Goal: Task Accomplishment & Management: Manage account settings

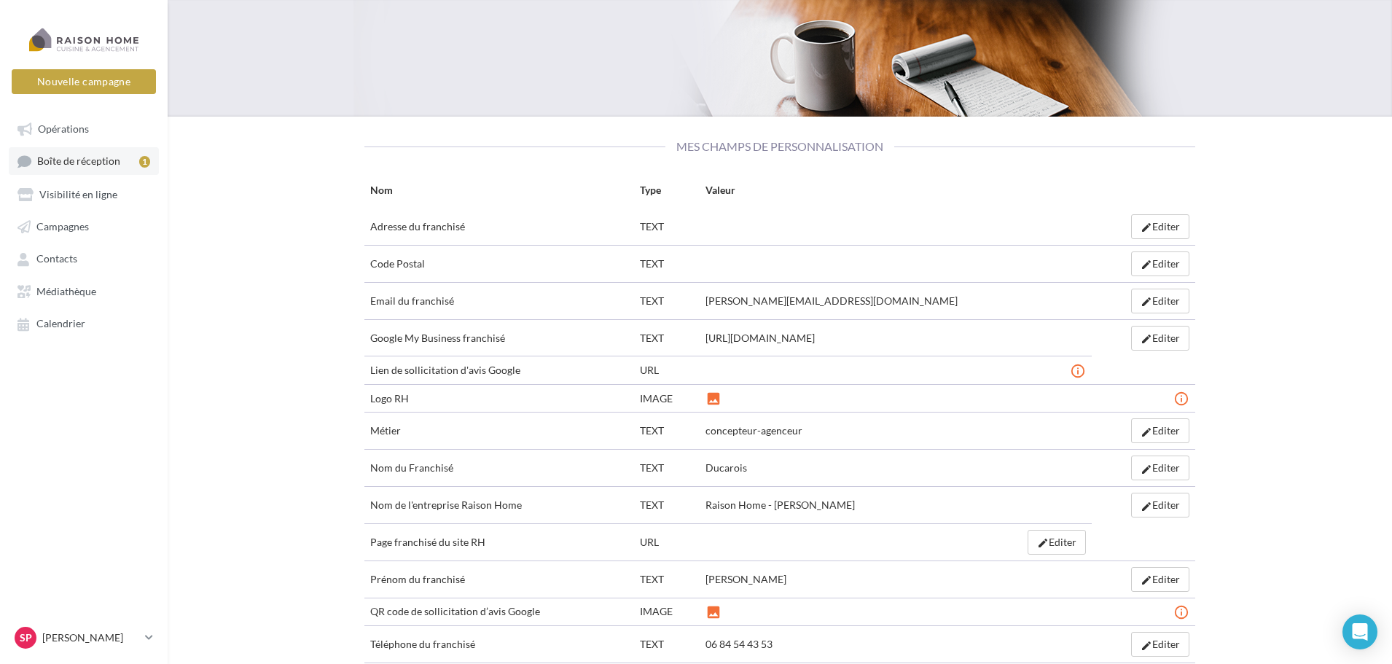
click at [86, 164] on span "Boîte de réception" at bounding box center [78, 161] width 83 height 12
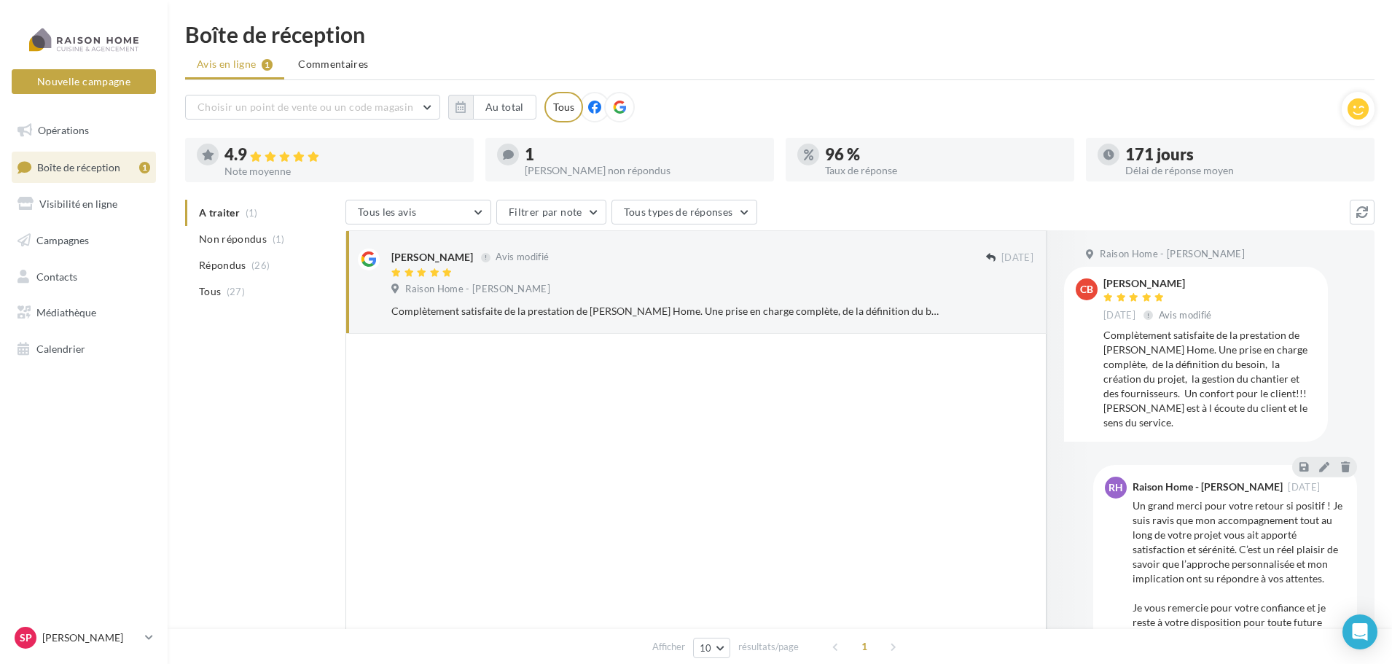
scroll to position [34, 0]
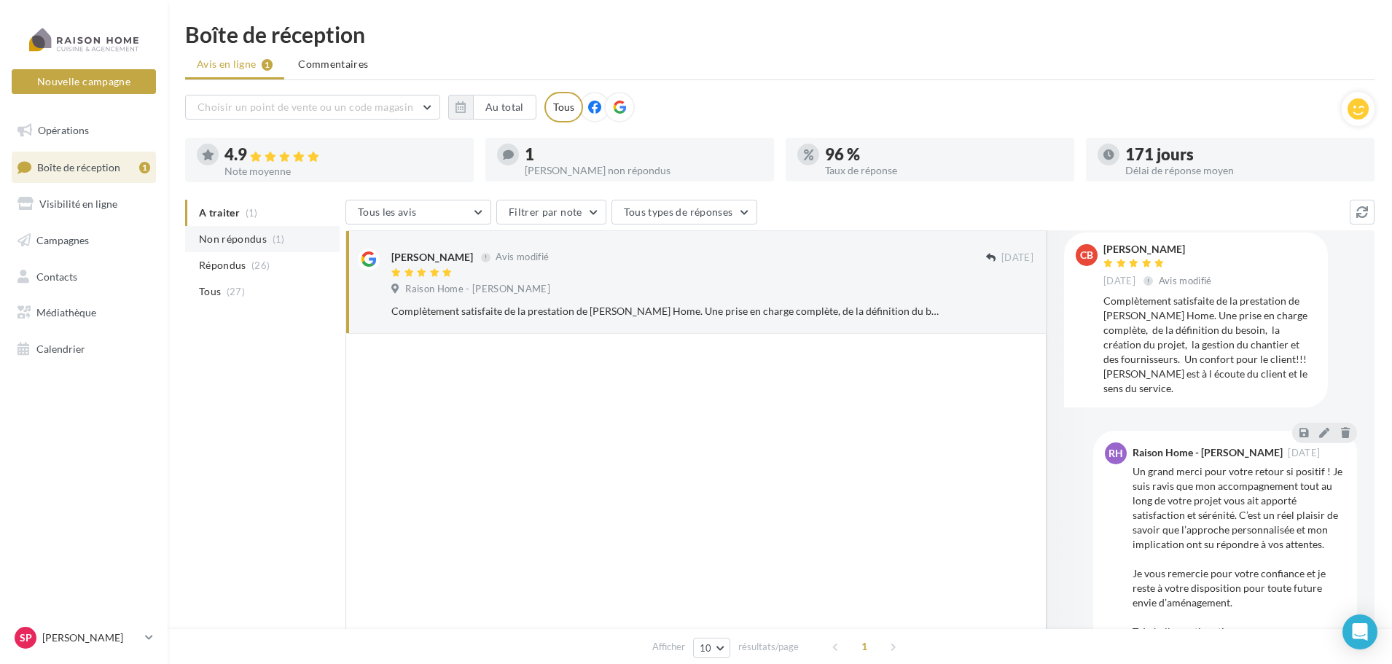
click at [260, 236] on span "Non répondus" at bounding box center [233, 239] width 68 height 15
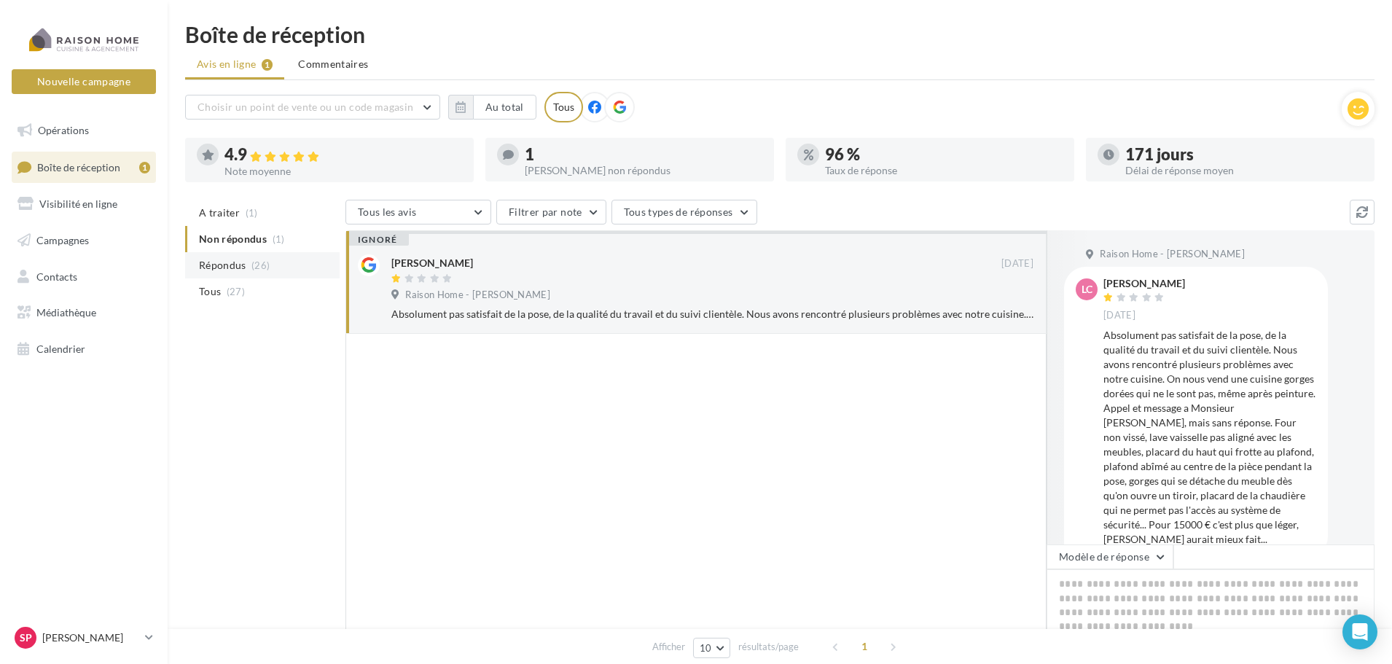
click at [240, 266] on span "Répondus" at bounding box center [222, 265] width 47 height 15
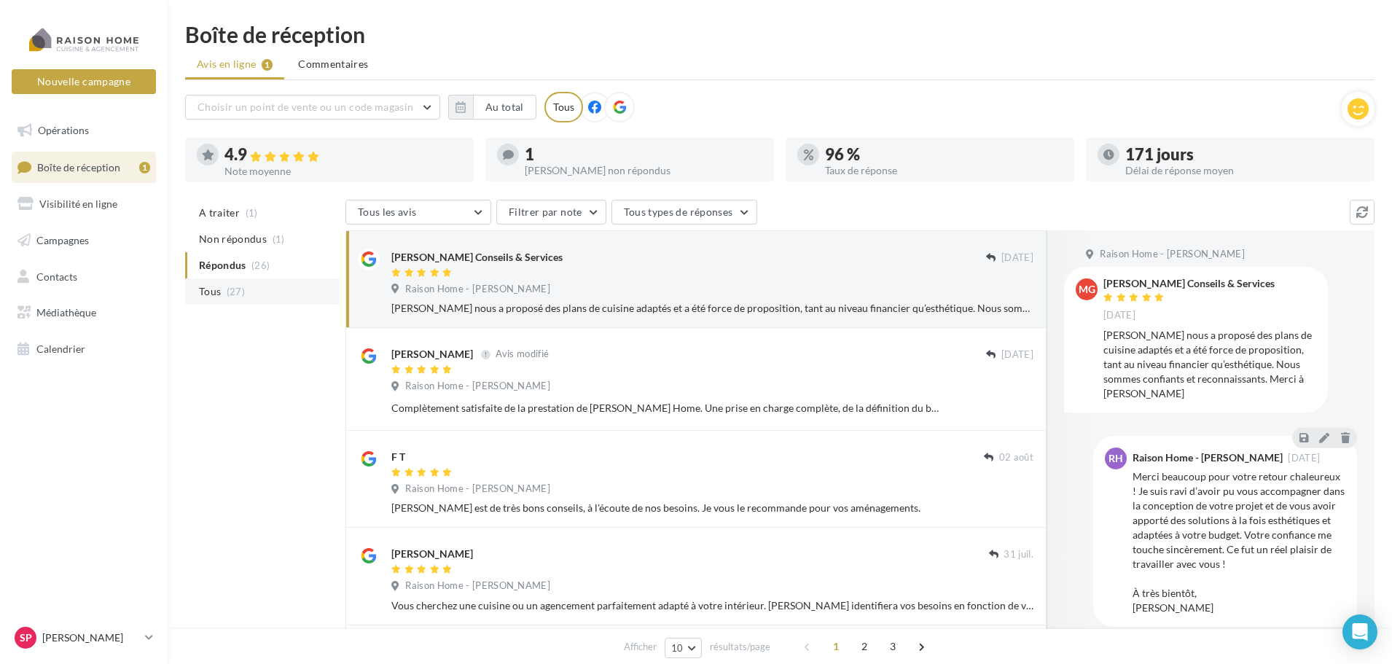
click at [230, 290] on span "(27)" at bounding box center [236, 292] width 18 height 12
click at [114, 166] on span "Boîte de réception" at bounding box center [78, 166] width 83 height 12
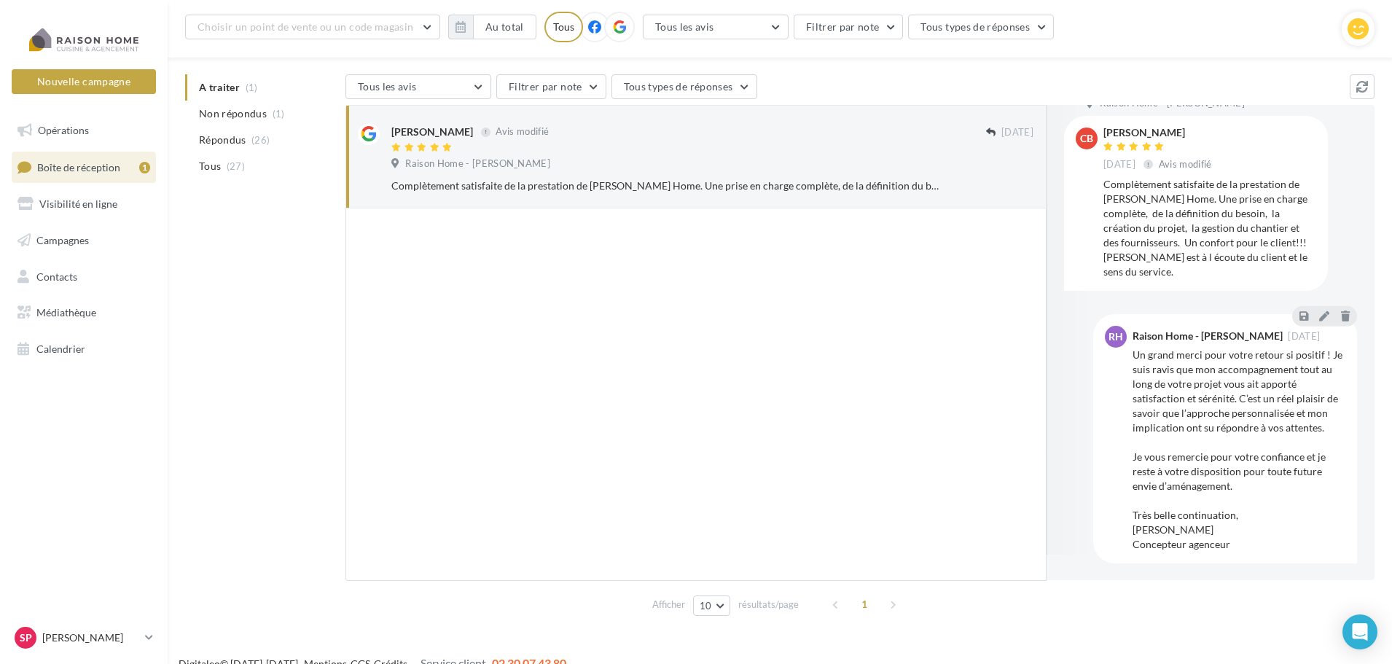
scroll to position [34, 0]
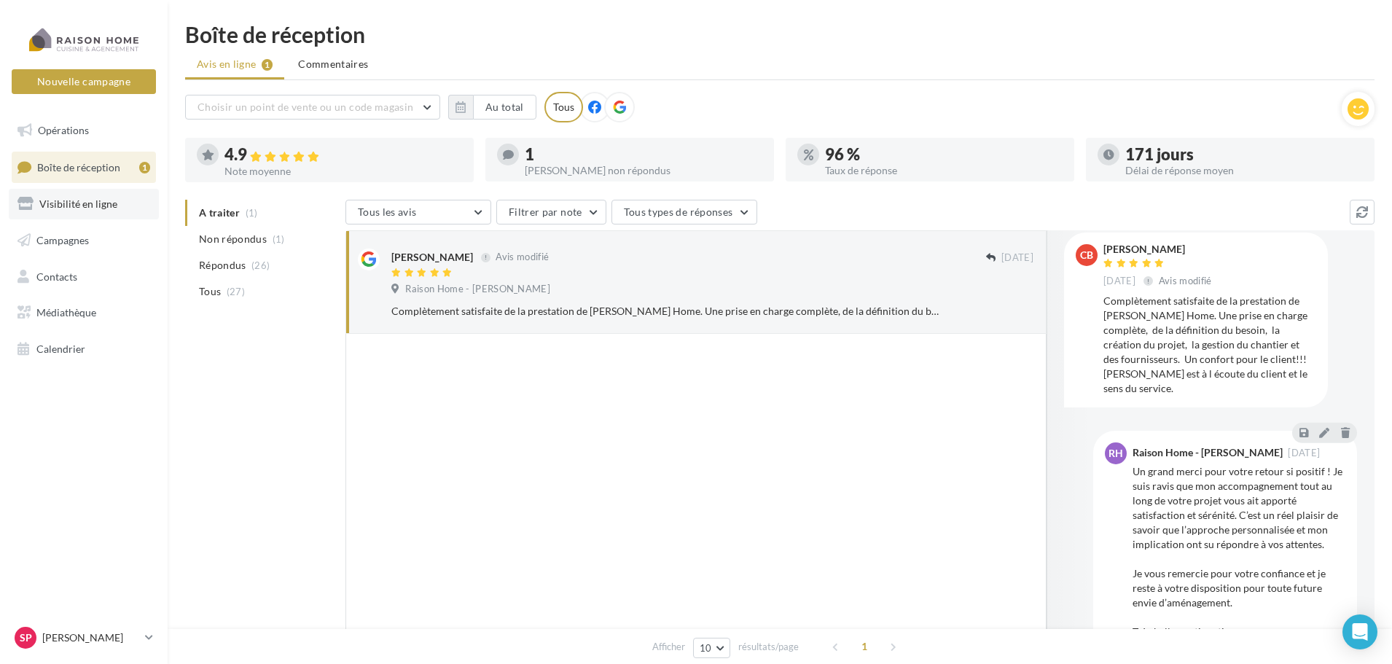
click at [82, 214] on link "Visibilité en ligne" at bounding box center [84, 204] width 150 height 31
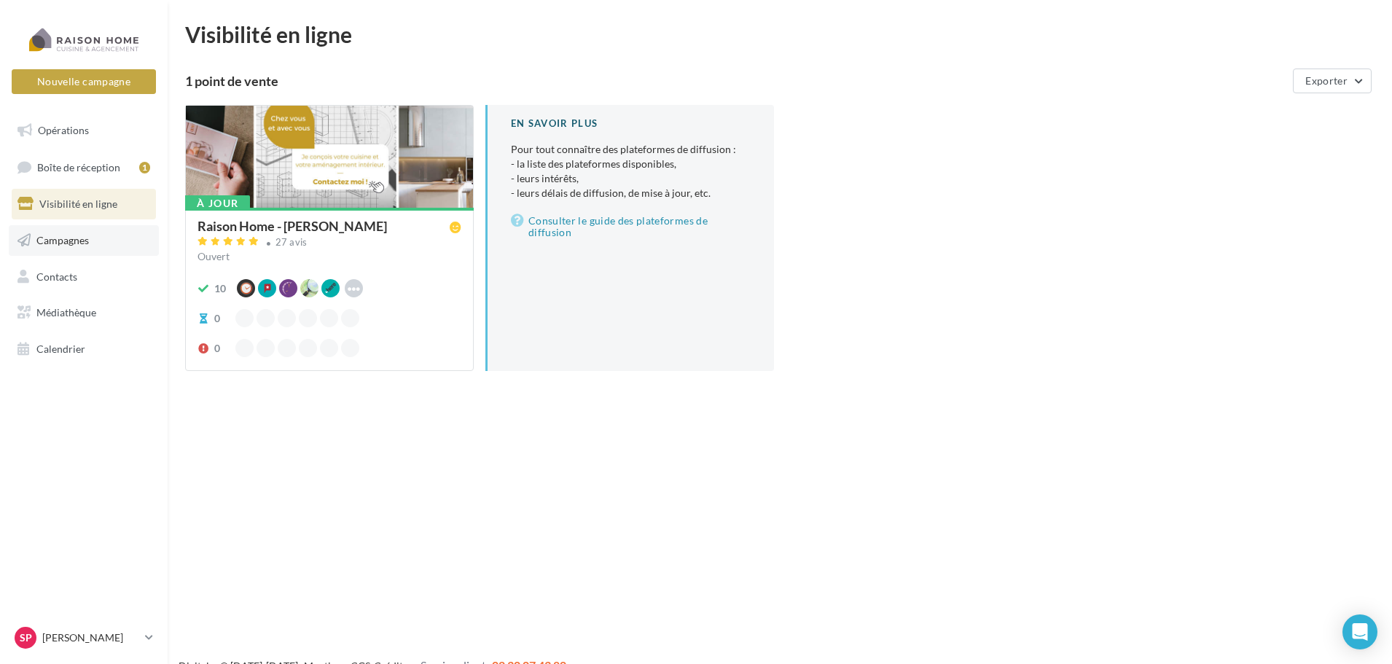
click at [81, 240] on span "Campagnes" at bounding box center [62, 240] width 52 height 12
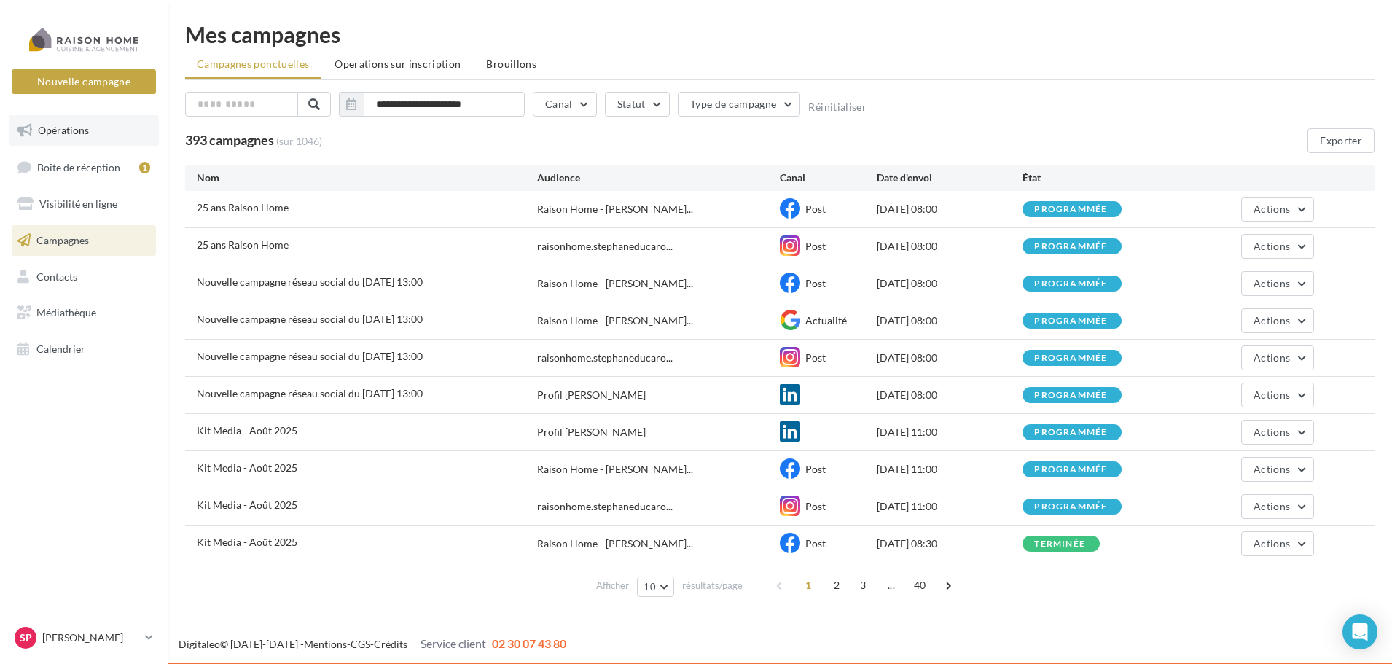
click at [62, 136] on link "Opérations" at bounding box center [84, 130] width 150 height 31
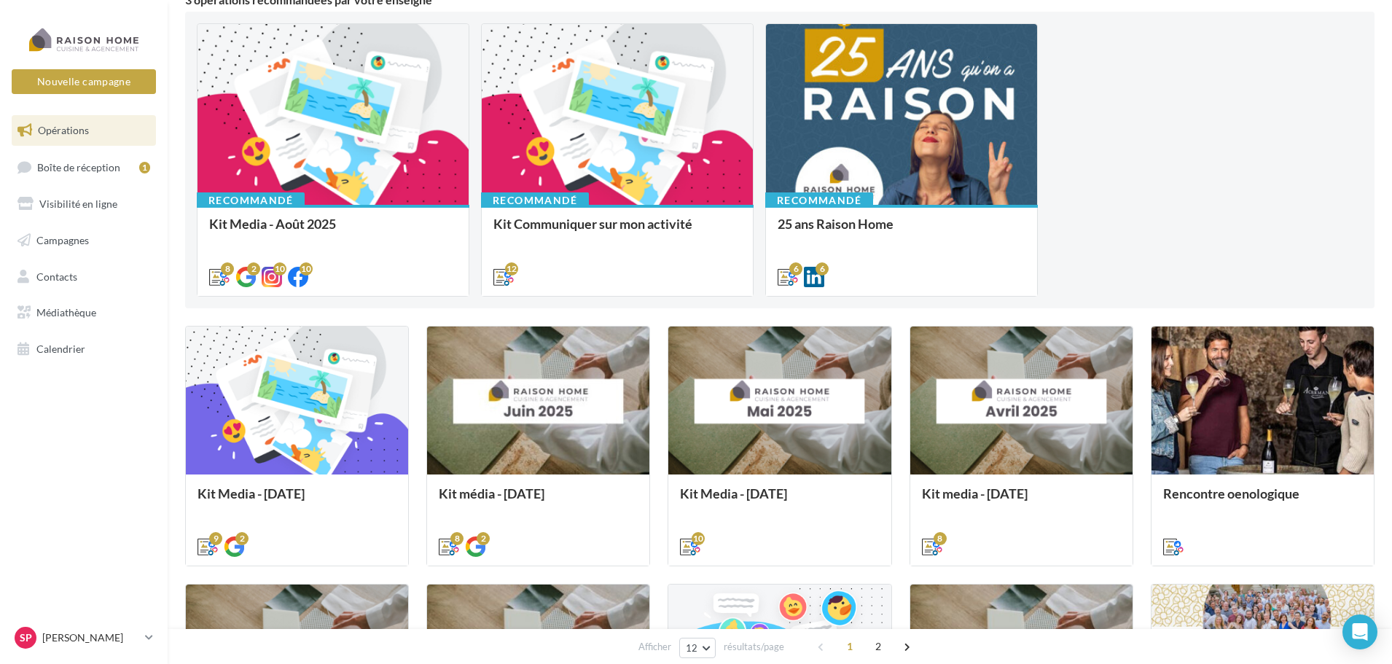
scroll to position [146, 0]
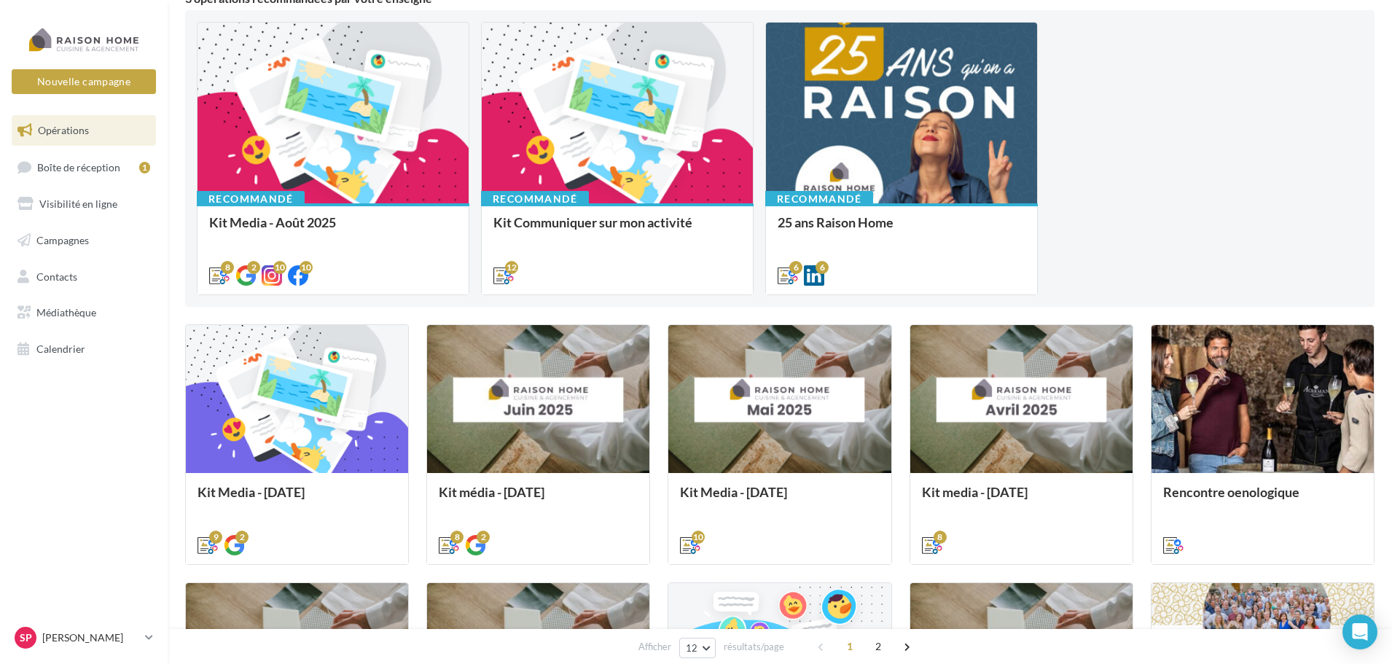
click at [1213, 129] on div "Recommandé Kit Media - [DATE] Bonjour à tous, Tous vos posts du mois d'août son…" at bounding box center [780, 158] width 1166 height 273
click at [85, 173] on span "Boîte de réception" at bounding box center [78, 166] width 83 height 12
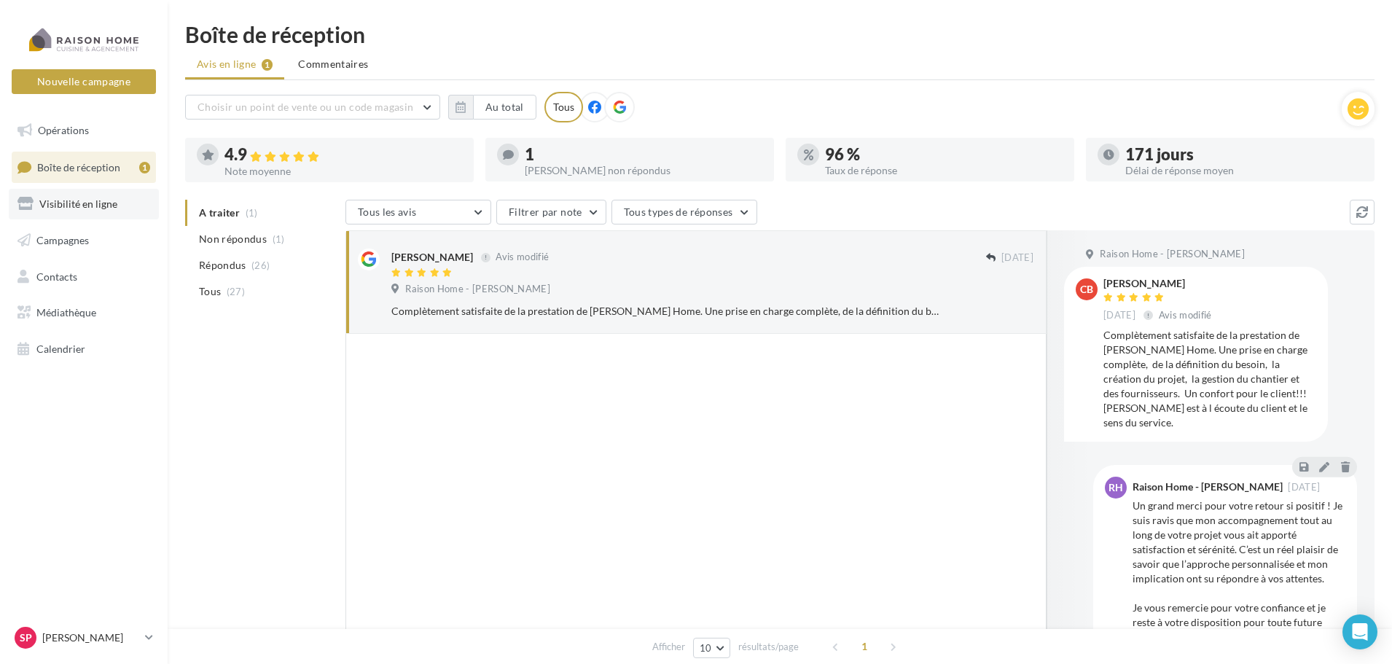
click at [95, 206] on span "Visibilité en ligne" at bounding box center [78, 203] width 78 height 12
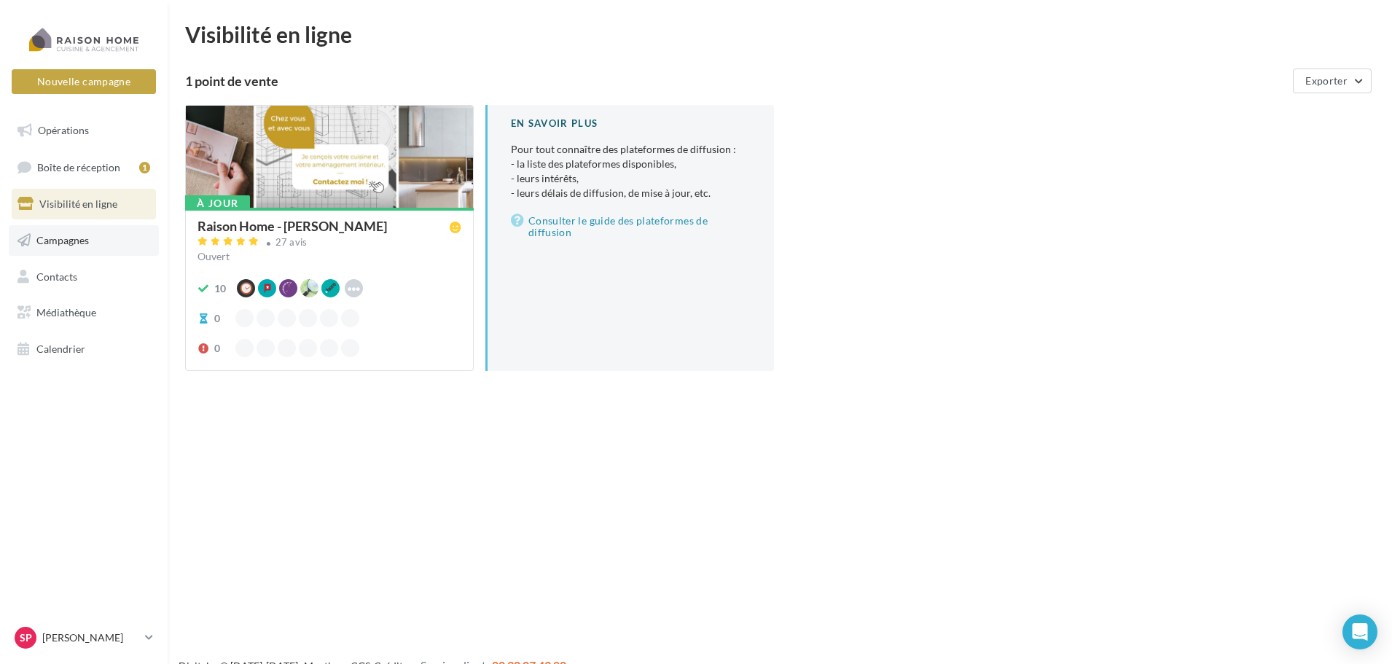
click at [78, 239] on span "Campagnes" at bounding box center [62, 240] width 52 height 12
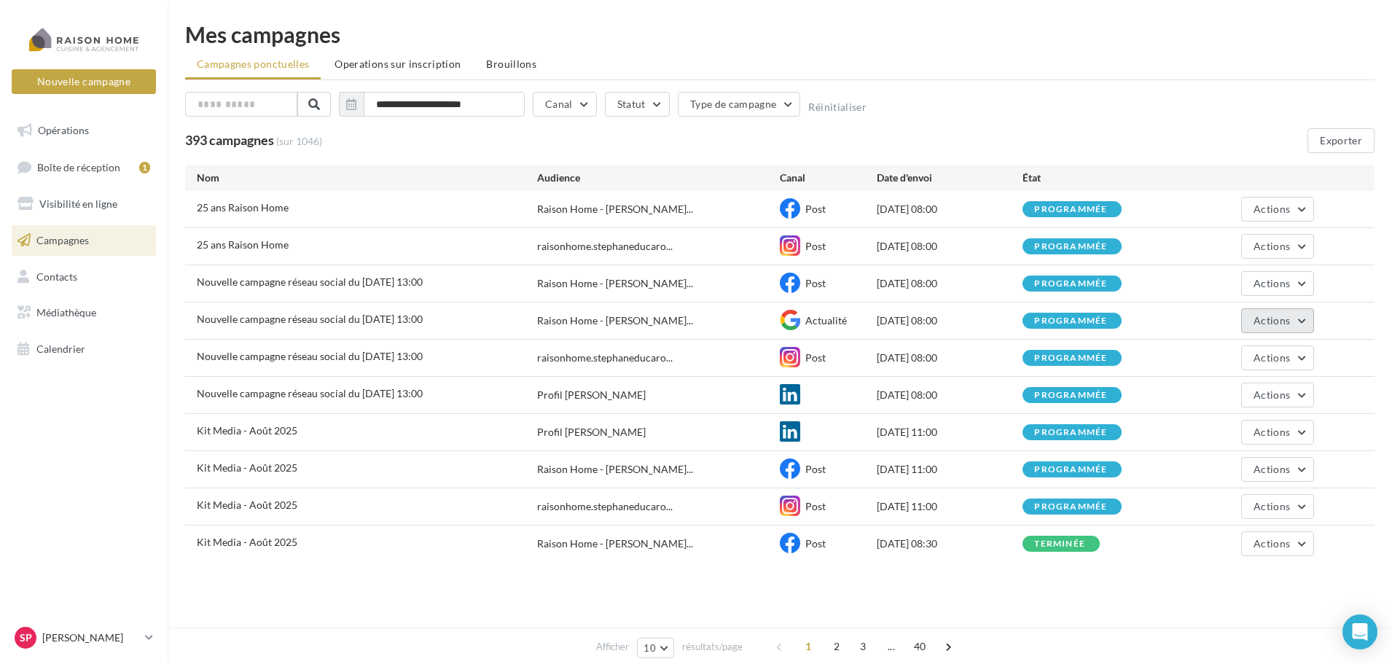
click at [1305, 321] on button "Actions" at bounding box center [1277, 320] width 73 height 25
click at [1230, 353] on button "Voir les résultats" at bounding box center [1241, 355] width 146 height 38
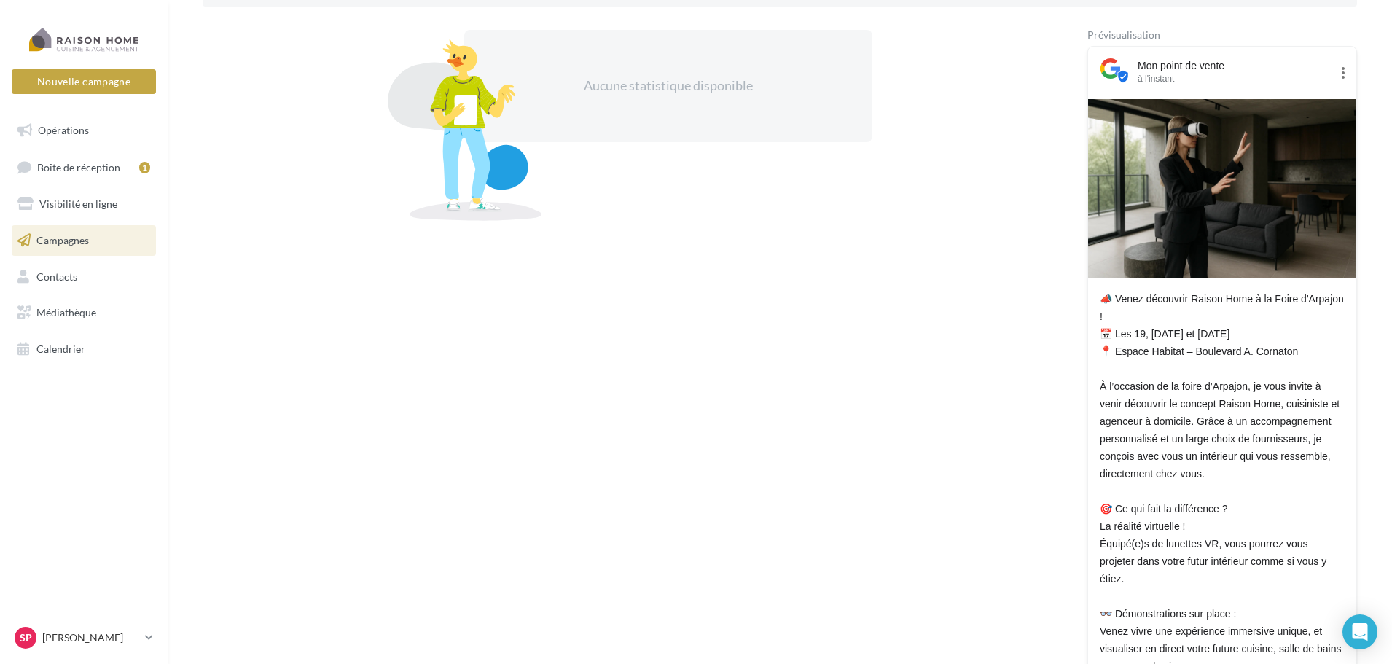
scroll to position [171, 0]
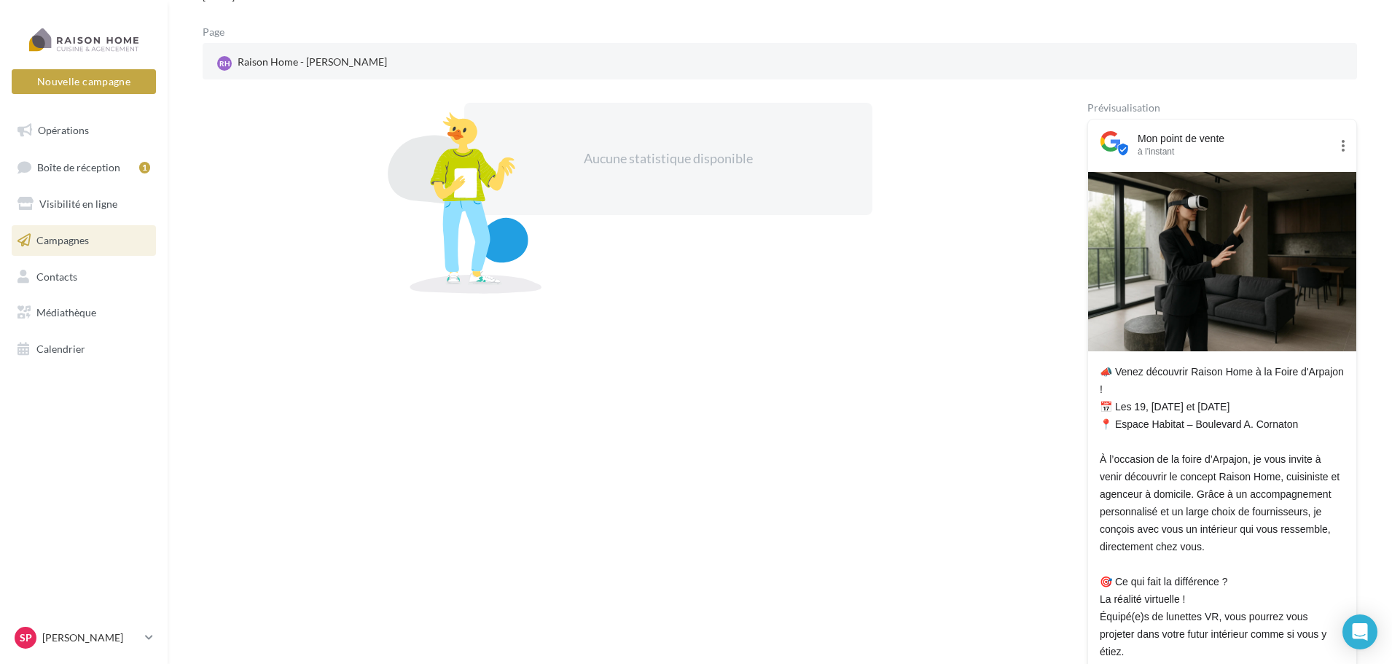
click at [100, 240] on link "Campagnes" at bounding box center [84, 240] width 150 height 31
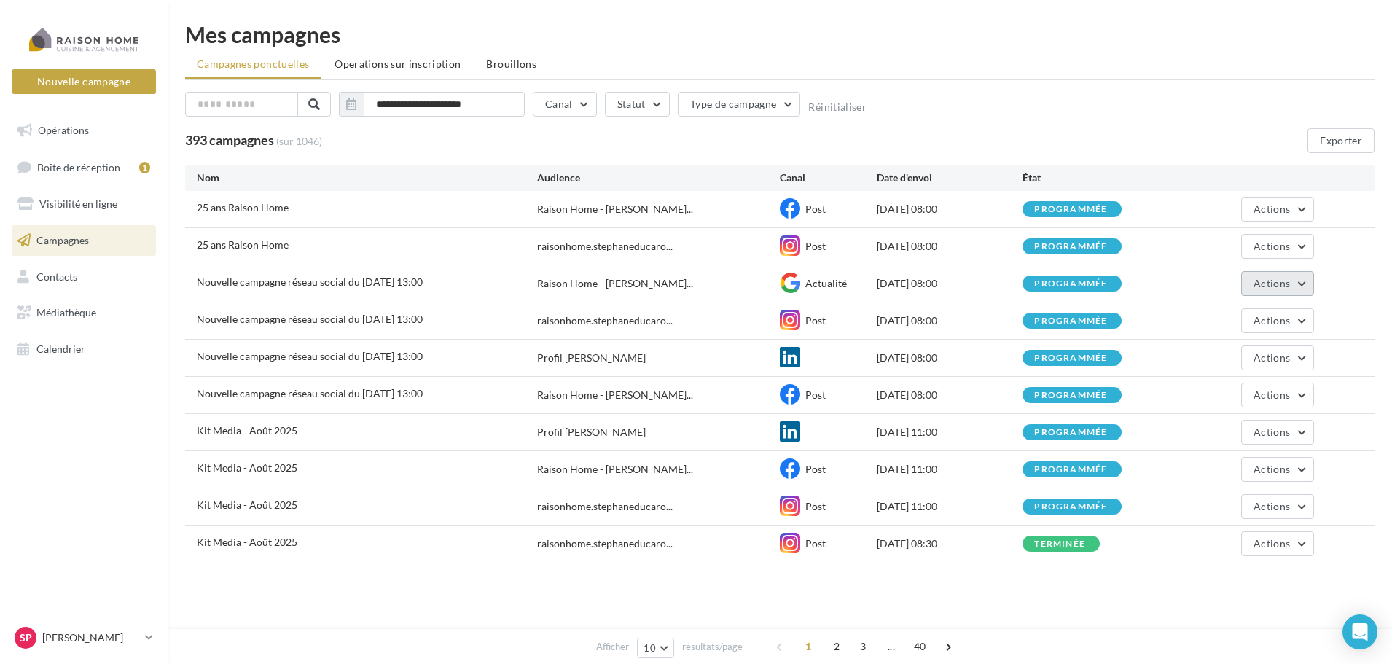
click at [1304, 279] on button "Actions" at bounding box center [1277, 283] width 73 height 25
click at [1240, 314] on button "Voir les résultats" at bounding box center [1241, 318] width 146 height 38
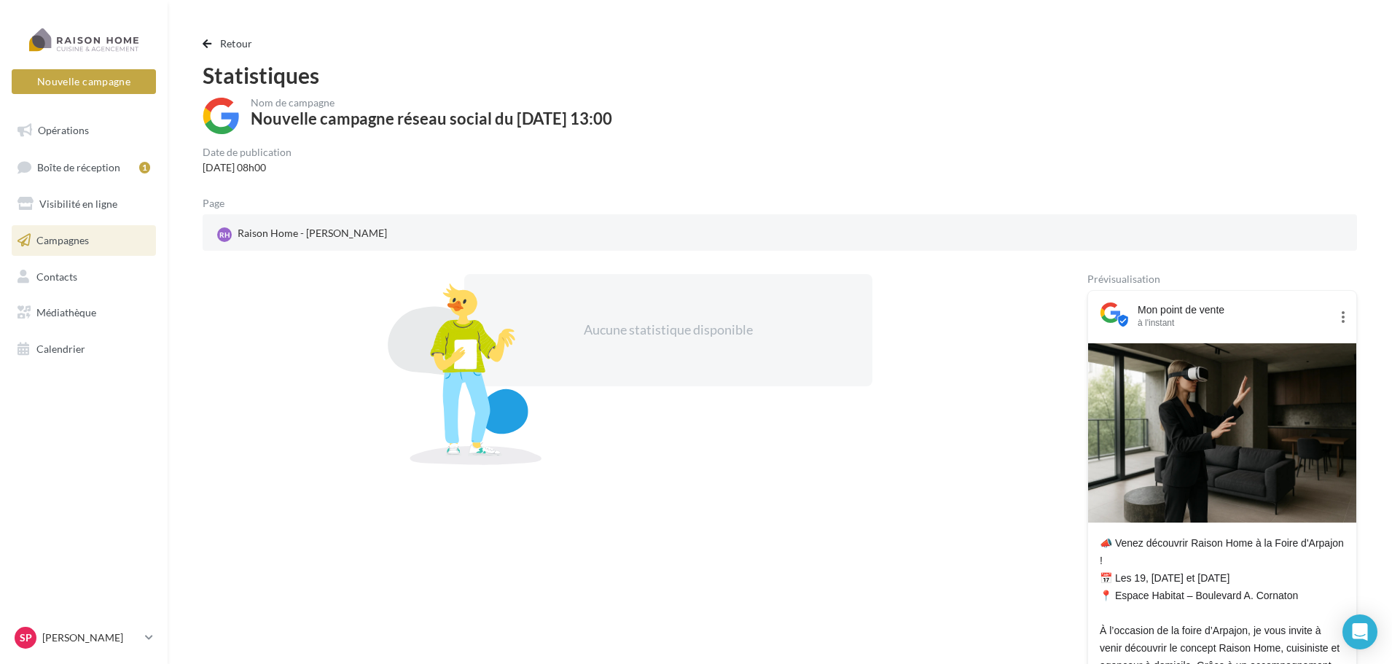
click at [105, 242] on link "Campagnes" at bounding box center [84, 240] width 150 height 31
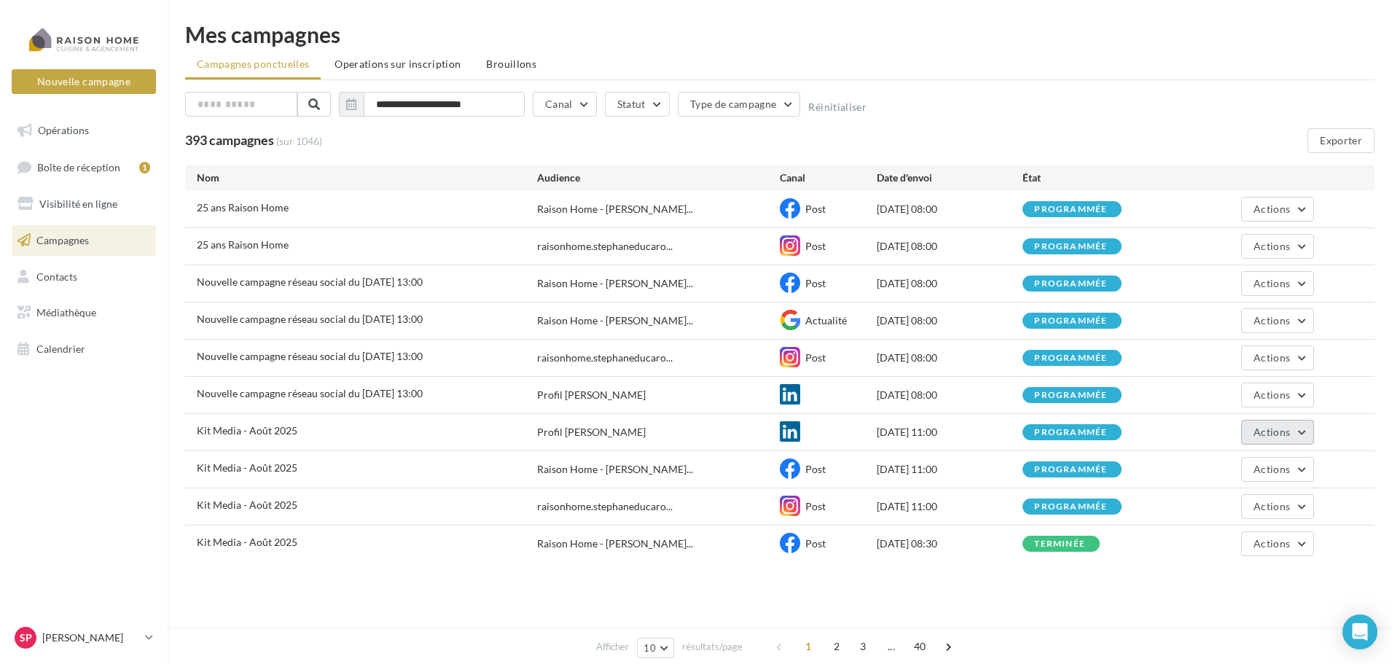
click at [1305, 435] on button "Actions" at bounding box center [1277, 432] width 73 height 25
click at [1263, 469] on button "Voir les résultats" at bounding box center [1241, 466] width 146 height 38
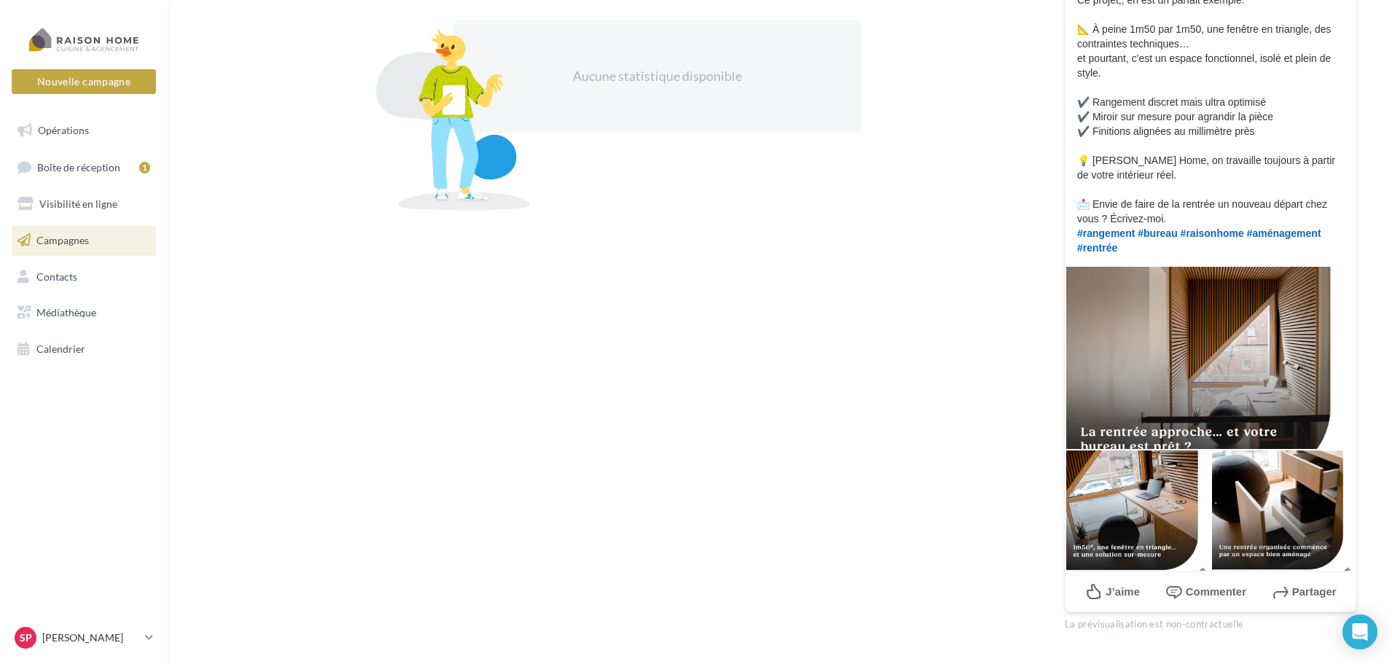
scroll to position [476, 0]
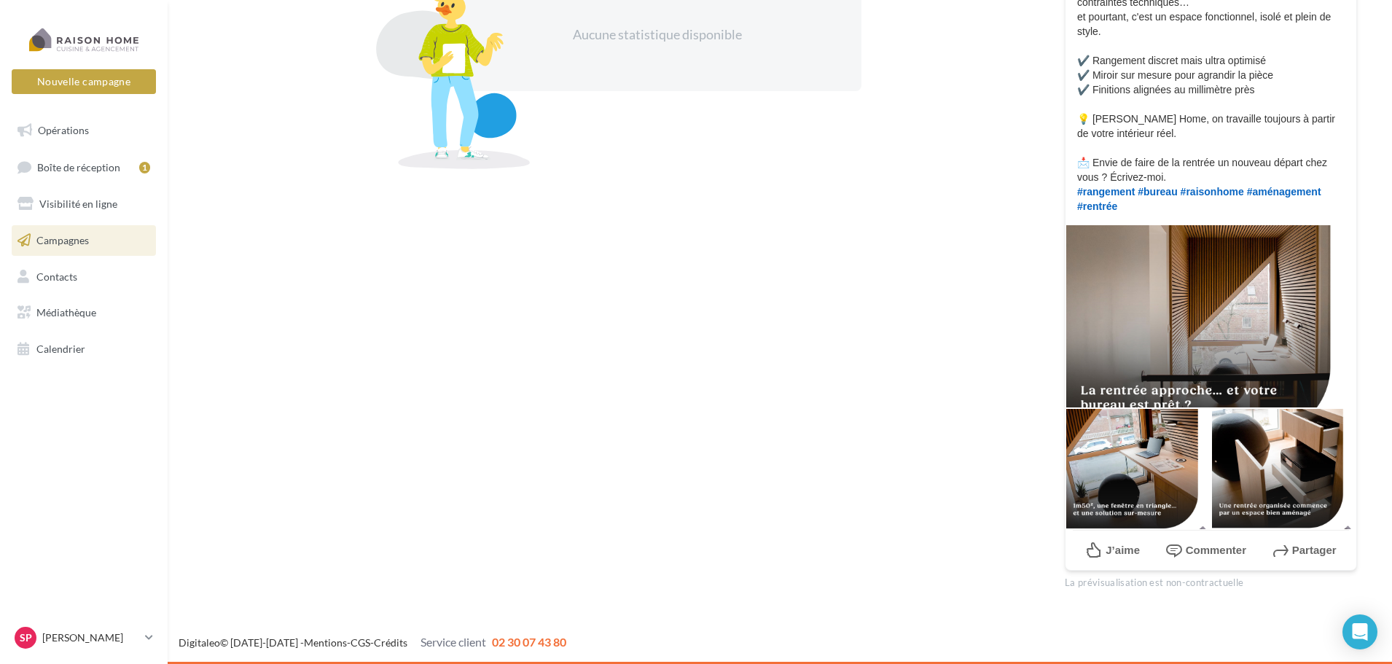
click at [1260, 309] on div at bounding box center [1210, 315] width 291 height 183
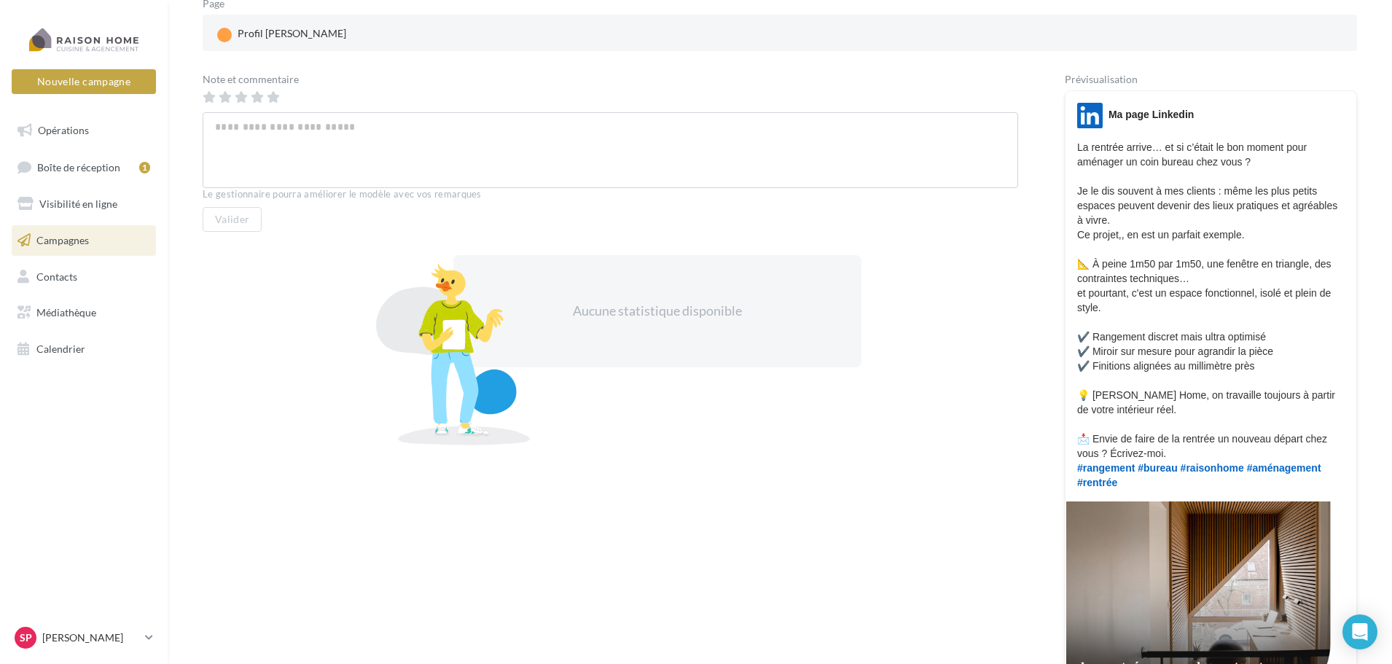
scroll to position [184, 0]
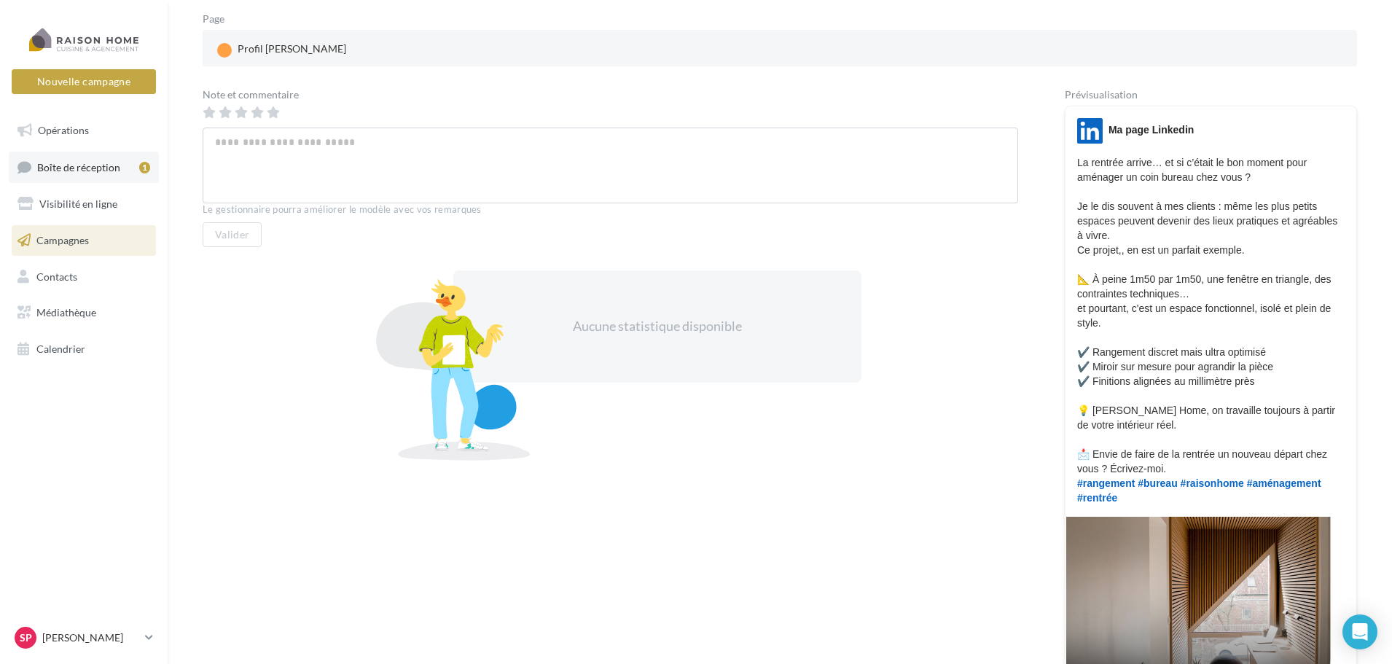
click at [93, 172] on span "Boîte de réception" at bounding box center [78, 166] width 83 height 12
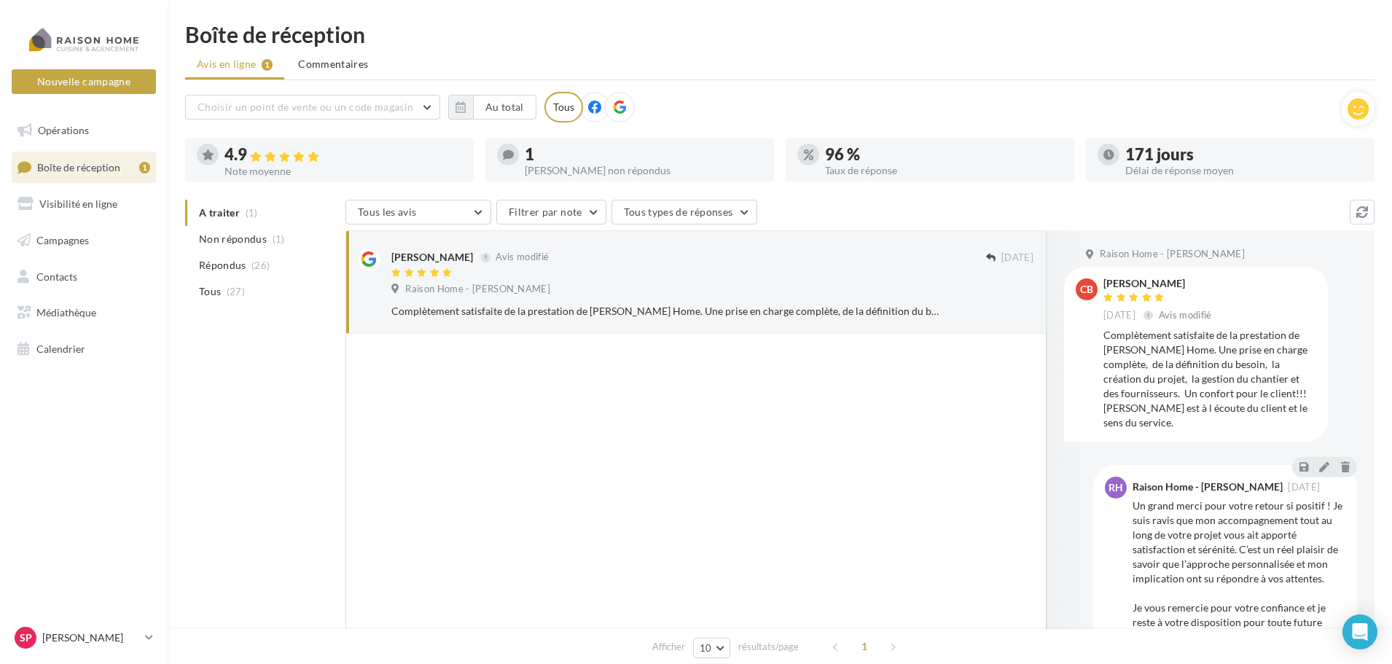
click at [275, 354] on div "A traiter (1) Non répondus (1) Répondus (26) Tous (27) Tous les avis Tous les a…" at bounding box center [779, 473] width 1189 height 546
click at [76, 164] on span "Boîte de réception" at bounding box center [78, 166] width 83 height 12
click at [504, 471] on div at bounding box center [695, 519] width 701 height 371
click at [235, 467] on div "A traiter (1) Non répondus (1) Répondus (26) Tous (27) Tous les avis Tous les a…" at bounding box center [779, 473] width 1189 height 546
click at [235, 431] on div "A traiter (1) Non répondus (1) Répondus (26) Tous (27) Tous les avis Tous les a…" at bounding box center [779, 473] width 1189 height 546
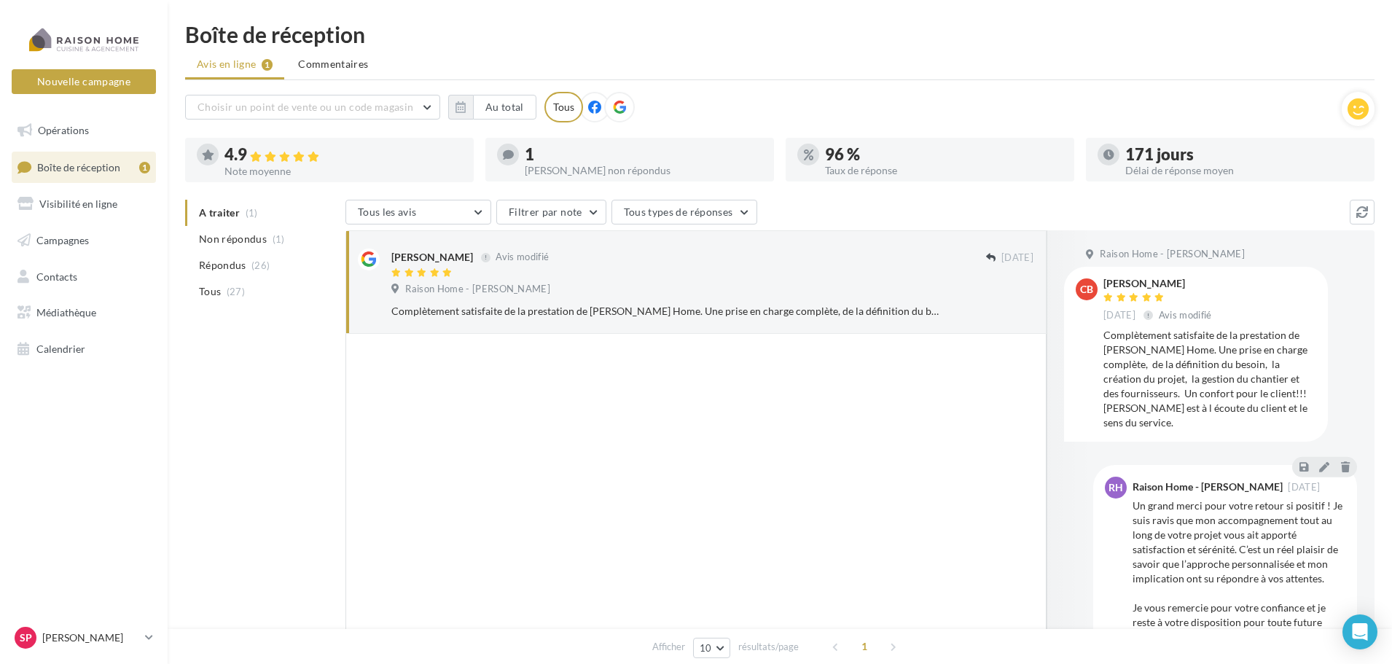
click at [897, 444] on div at bounding box center [695, 519] width 701 height 371
click at [1204, 58] on ul "Avis en ligne 1 Commentaires" at bounding box center [779, 65] width 1189 height 29
click at [396, 473] on div at bounding box center [695, 519] width 701 height 371
click at [220, 410] on div "A traiter (1) Non répondus (1) Répondus (26) Tous (27) Tous les avis Tous les a…" at bounding box center [779, 473] width 1189 height 546
click at [483, 217] on button "Tous les avis" at bounding box center [418, 212] width 146 height 25
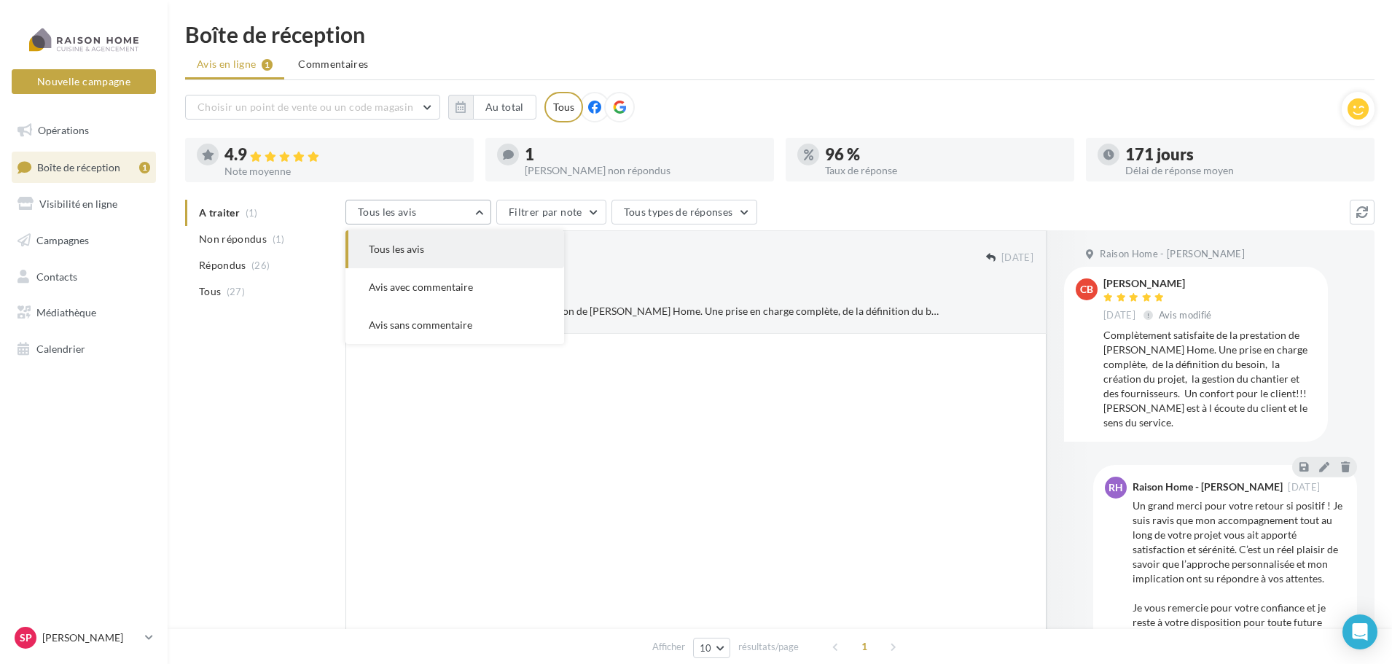
click at [483, 217] on button "Tous les avis" at bounding box center [418, 212] width 146 height 25
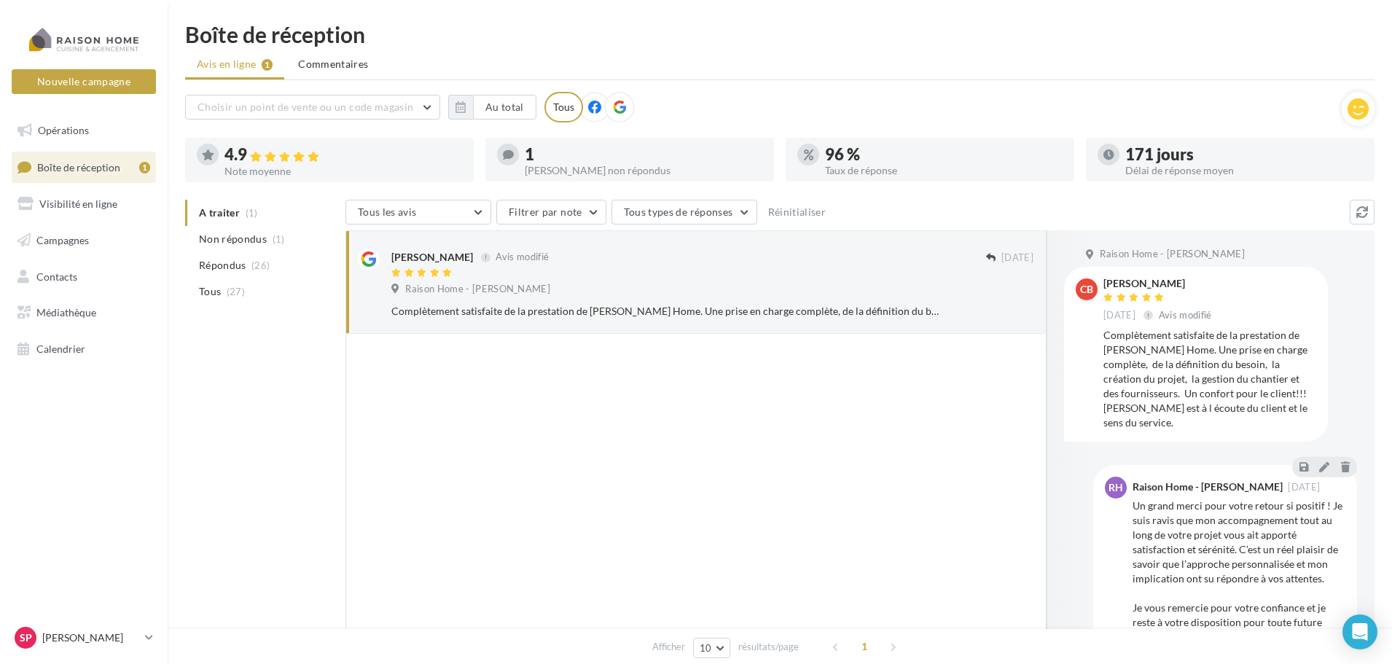
click at [207, 421] on div "A traiter (1) Non répondus (1) Répondus (26) Tous (27) Tous les avis Tous les a…" at bounding box center [779, 469] width 1189 height 539
click at [83, 206] on span "Visibilité en ligne" at bounding box center [78, 203] width 78 height 12
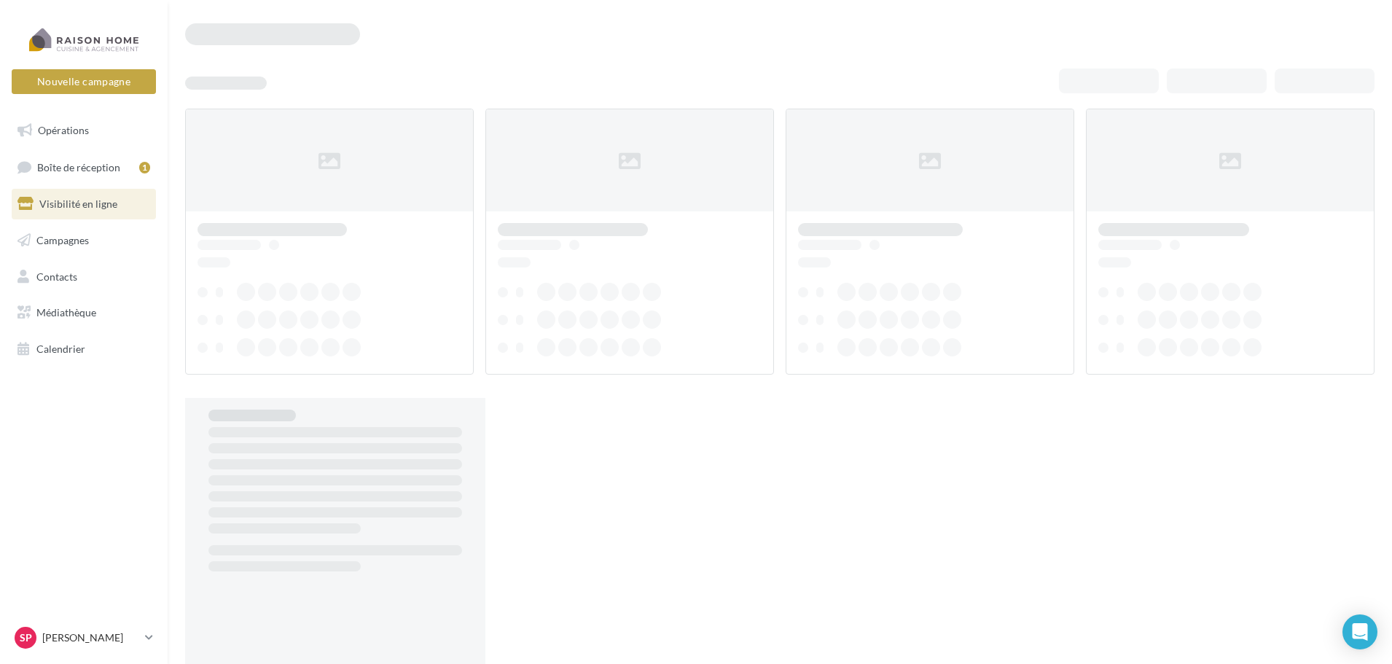
click at [66, 129] on span "Opérations" at bounding box center [63, 130] width 51 height 12
